Goal: Information Seeking & Learning: Learn about a topic

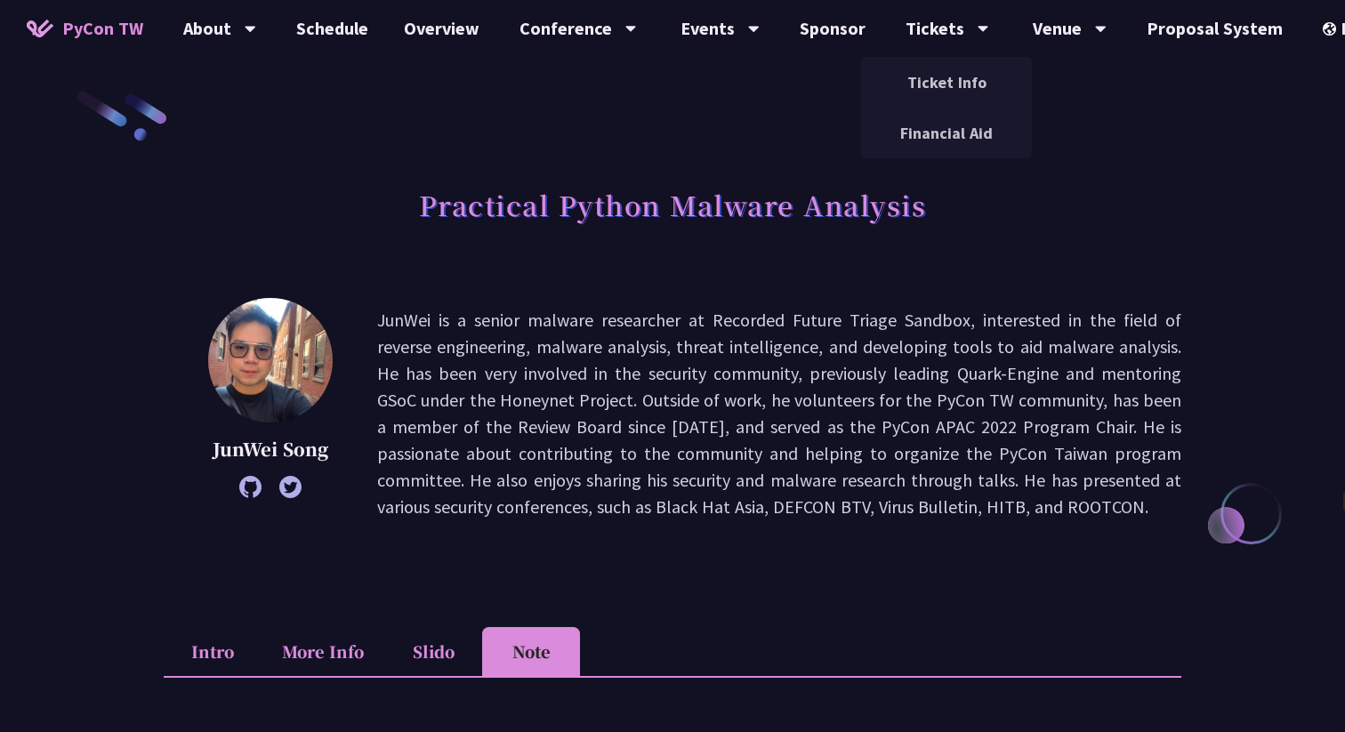
select select "zh-tw"
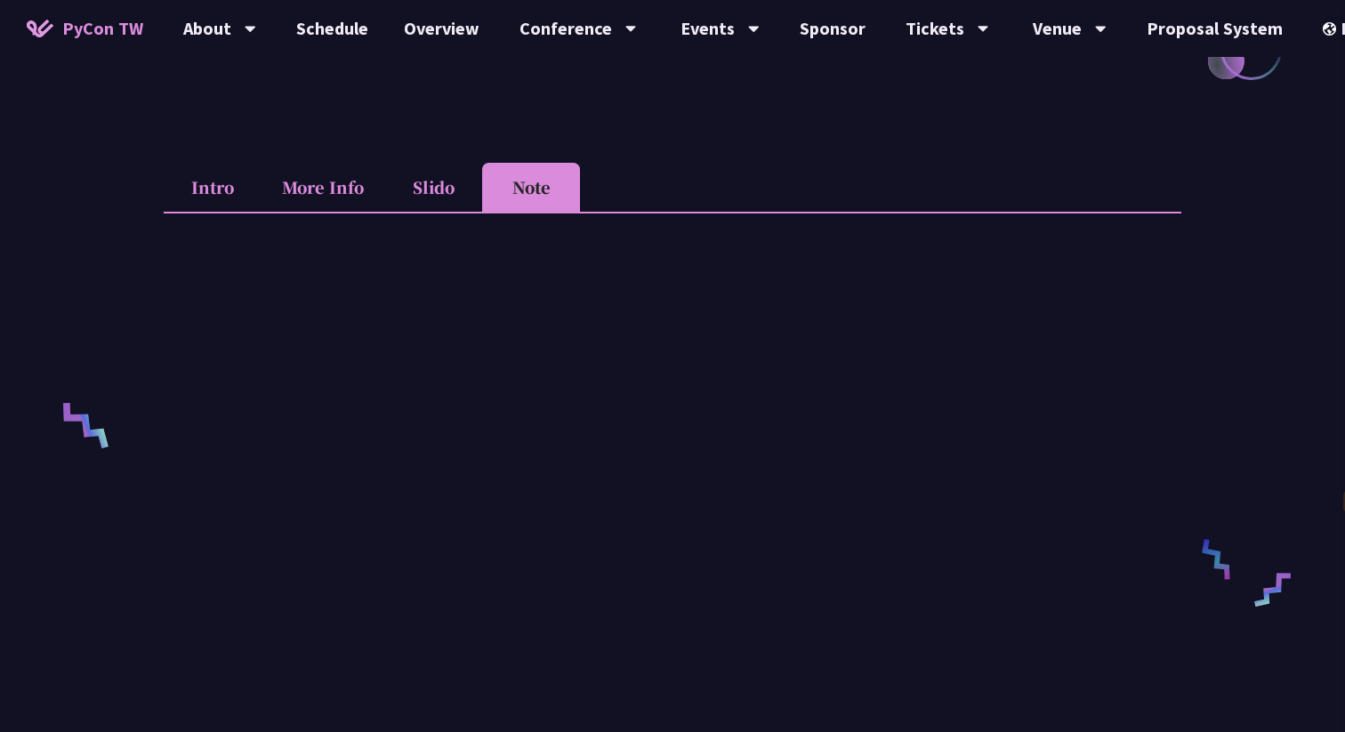
click at [204, 189] on li "Intro" at bounding box center [213, 187] width 98 height 49
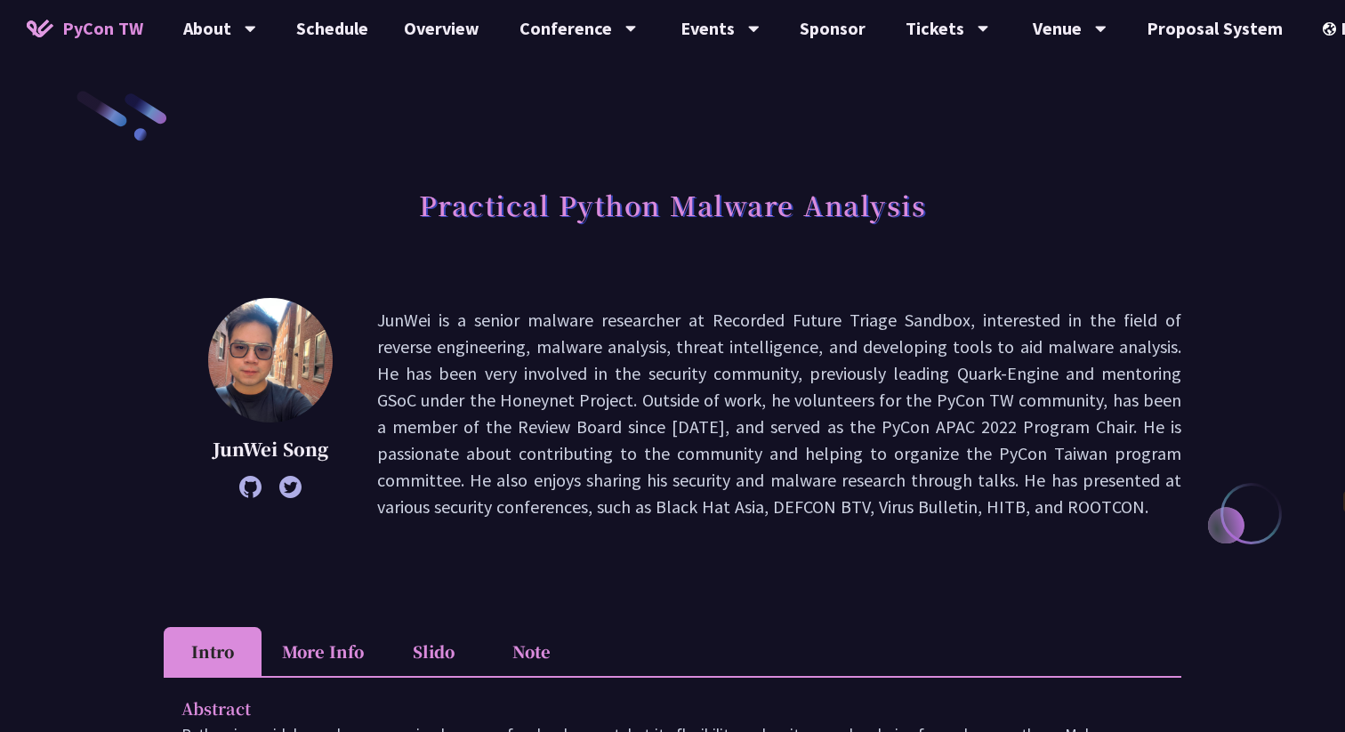
click at [255, 480] on icon at bounding box center [250, 487] width 22 height 22
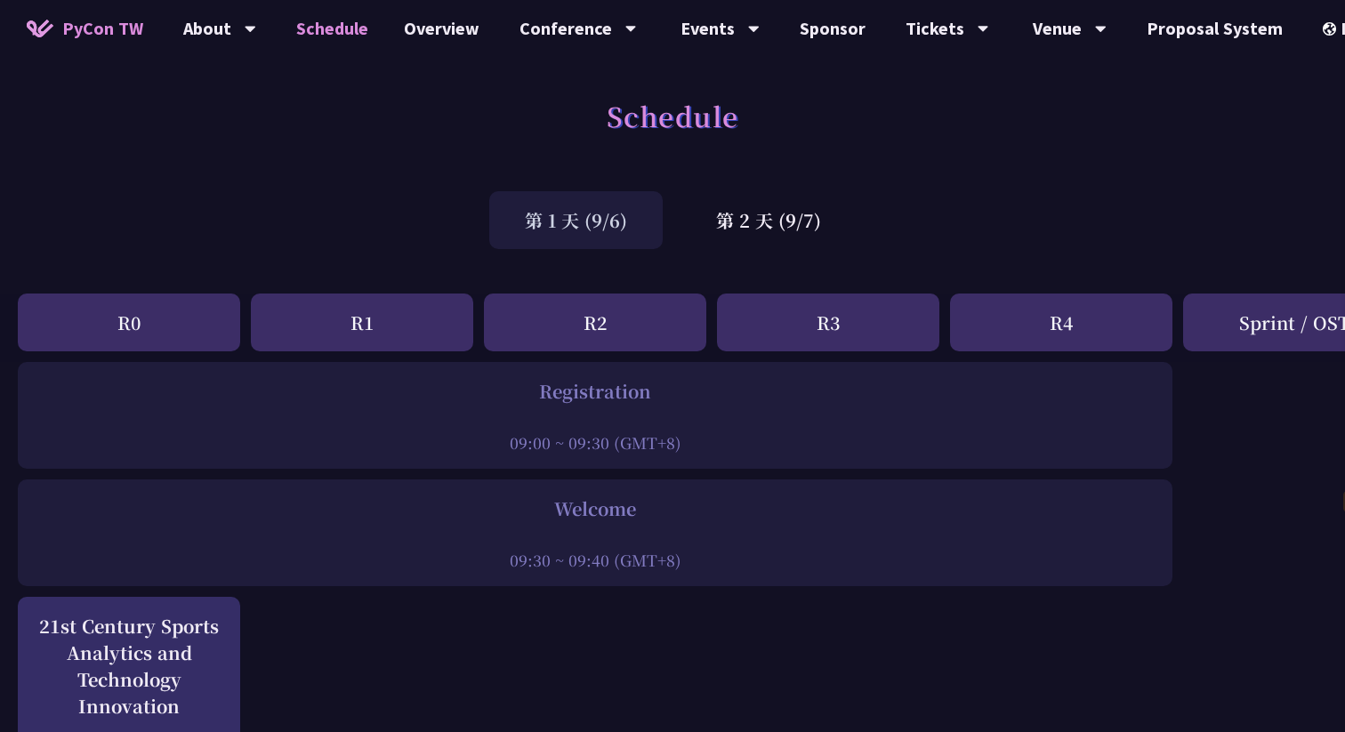
select select "zh-tw"
click at [768, 238] on div "第 2 天 (9/7)" at bounding box center [769, 220] width 176 height 58
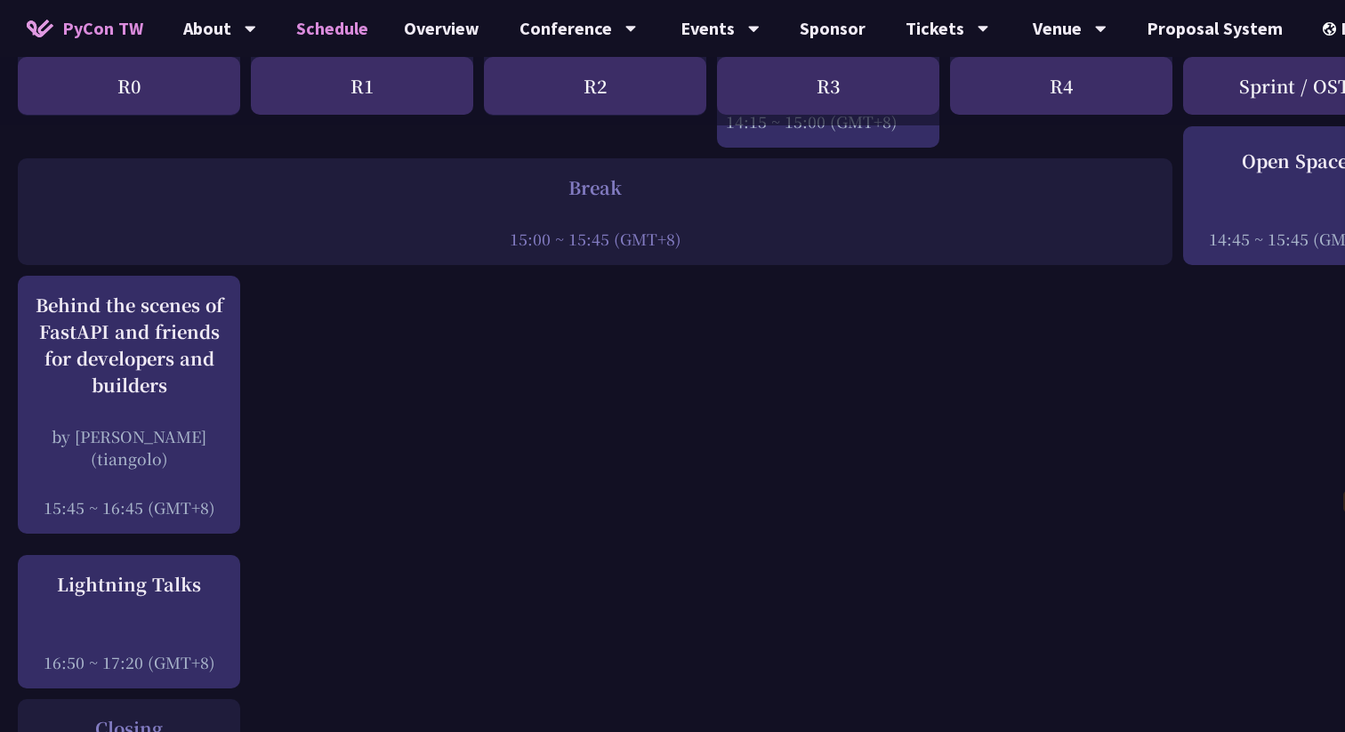
scroll to position [2266, 0]
